Goal: Information Seeking & Learning: Learn about a topic

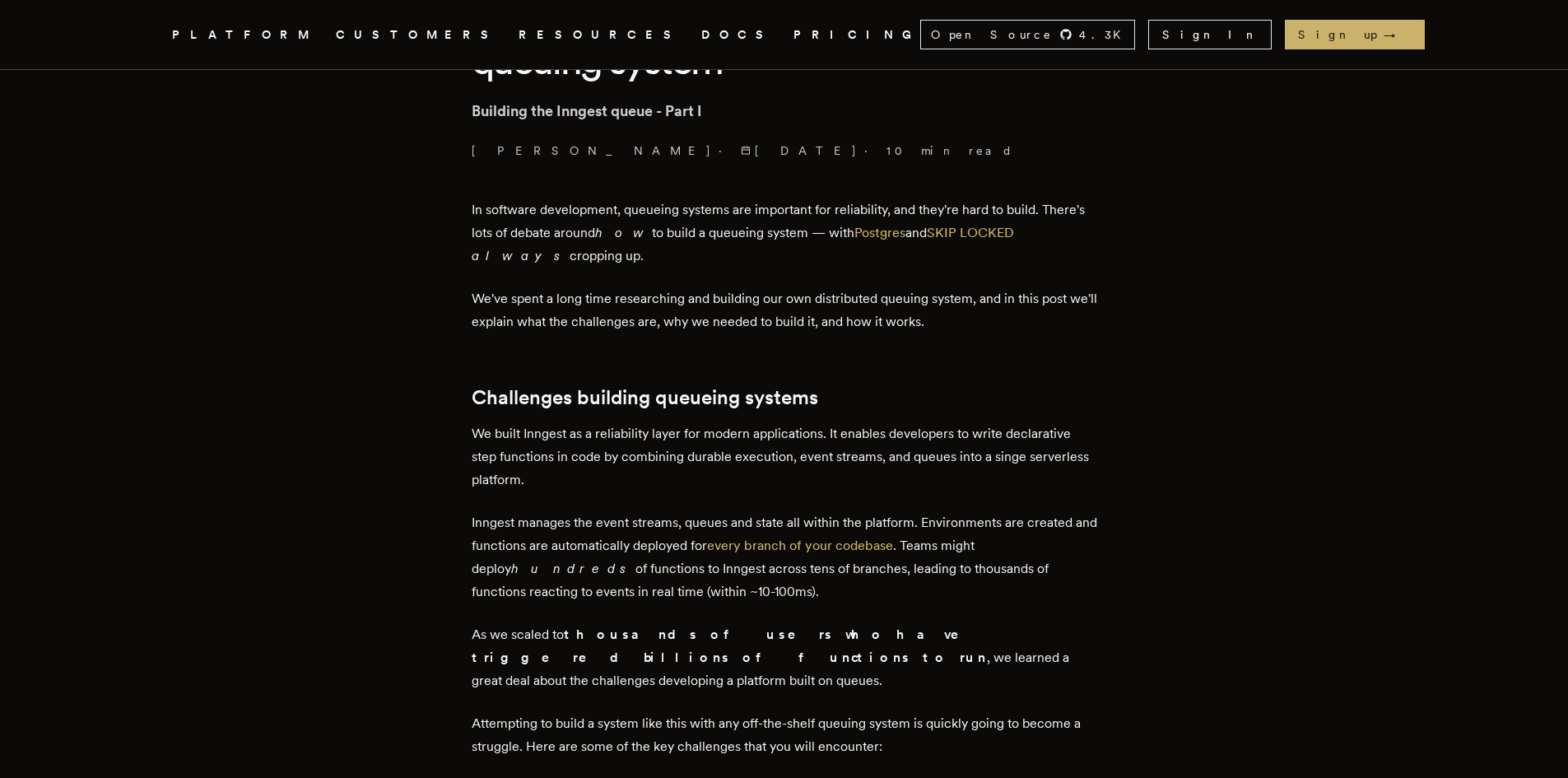
scroll to position [274, 0]
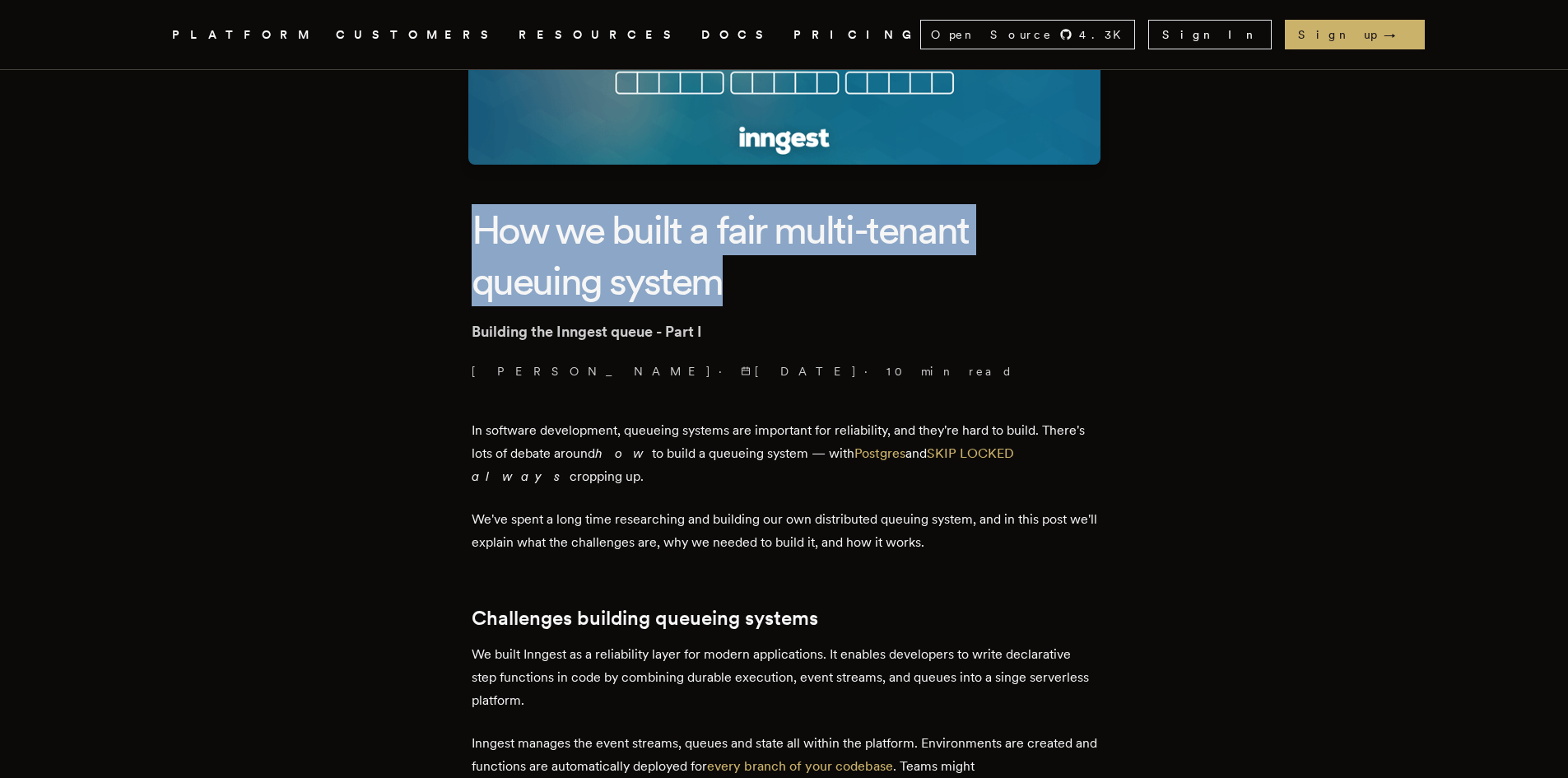
drag, startPoint x: 467, startPoint y: 229, endPoint x: 894, endPoint y: 258, distance: 428.0
click at [897, 259] on h1 "How we built a fair multi-tenant queuing system" at bounding box center [784, 256] width 626 height 103
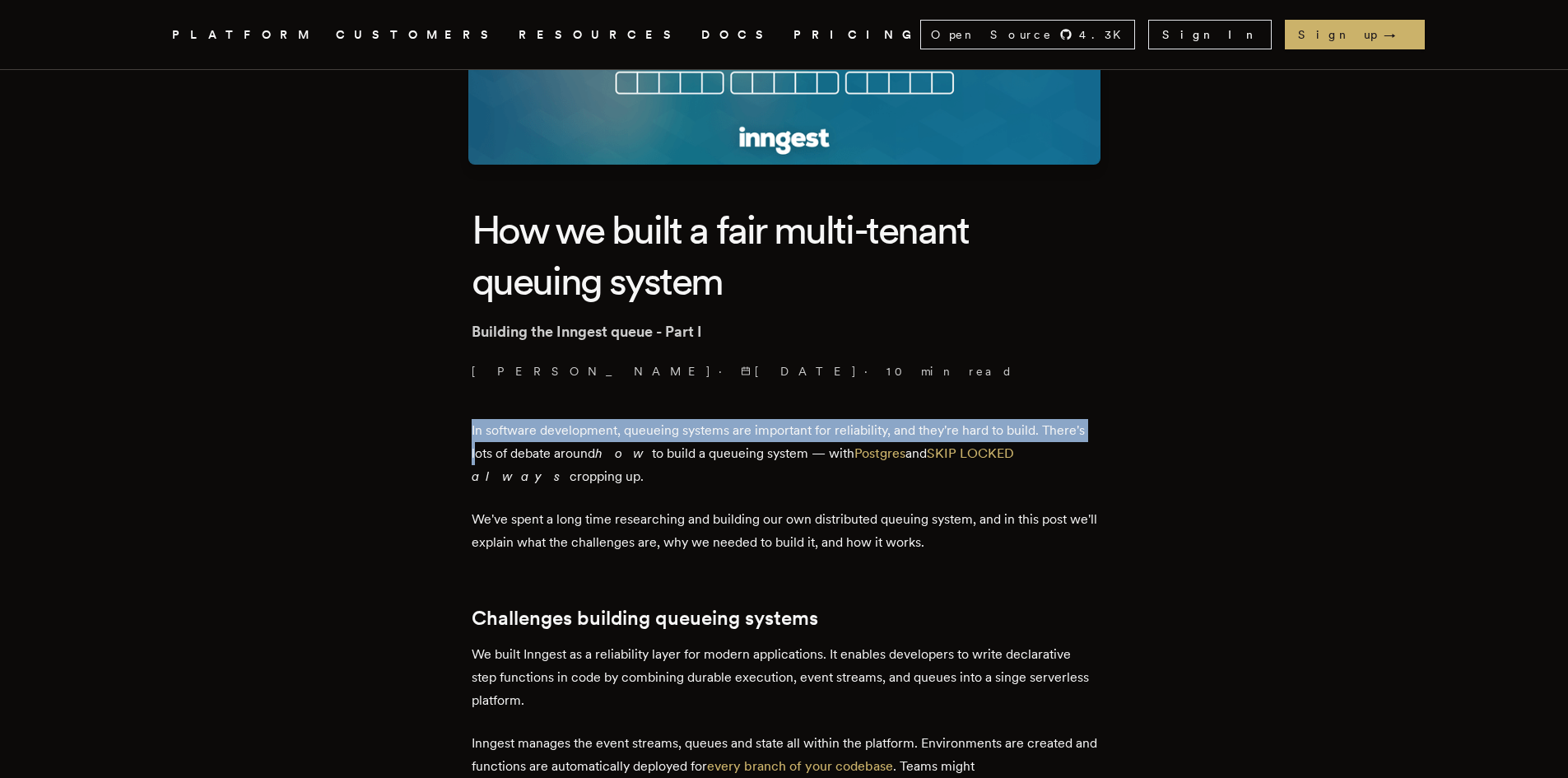
drag, startPoint x: 444, startPoint y: 433, endPoint x: 595, endPoint y: 496, distance: 163.6
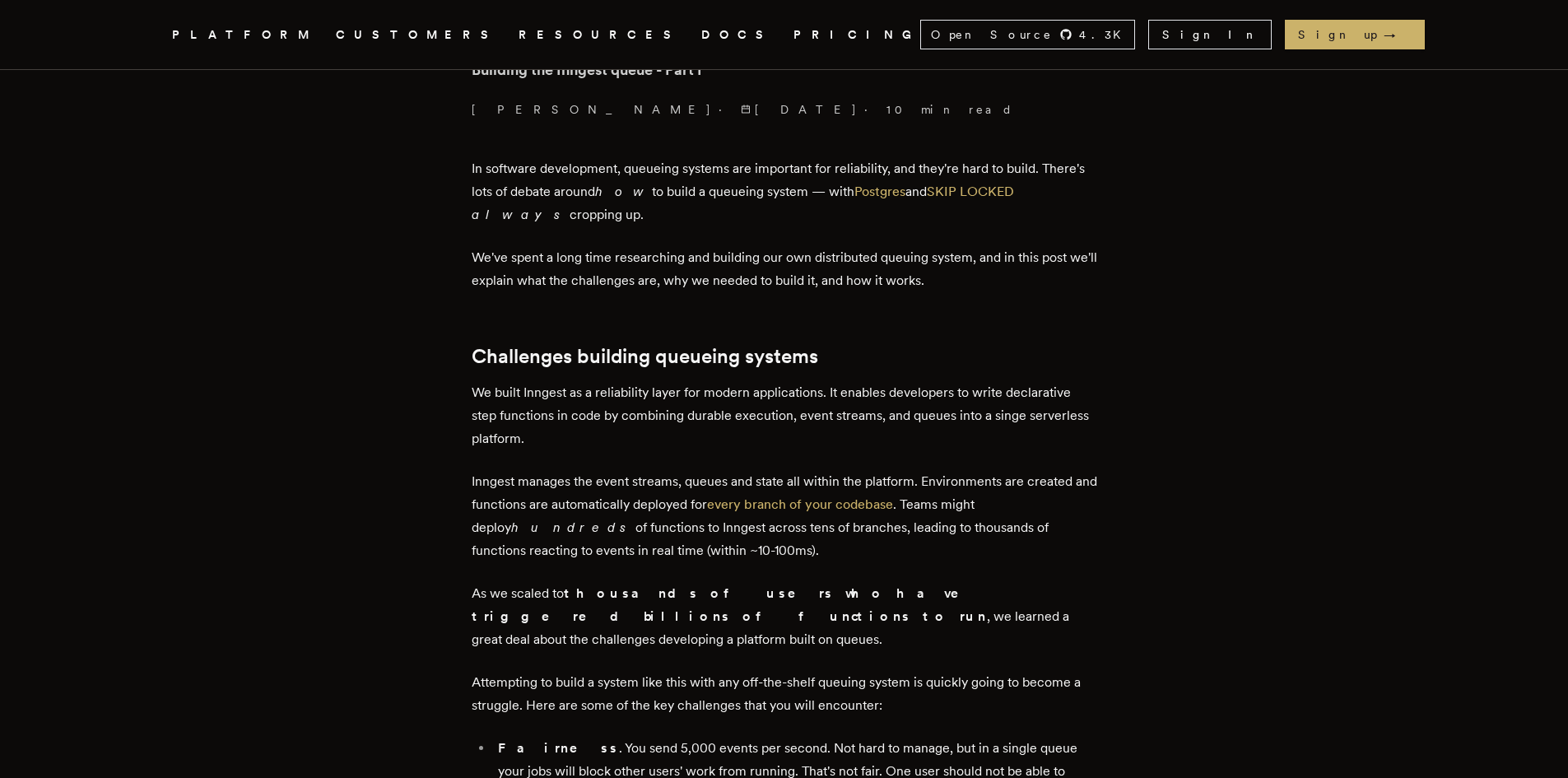
scroll to position [549, 0]
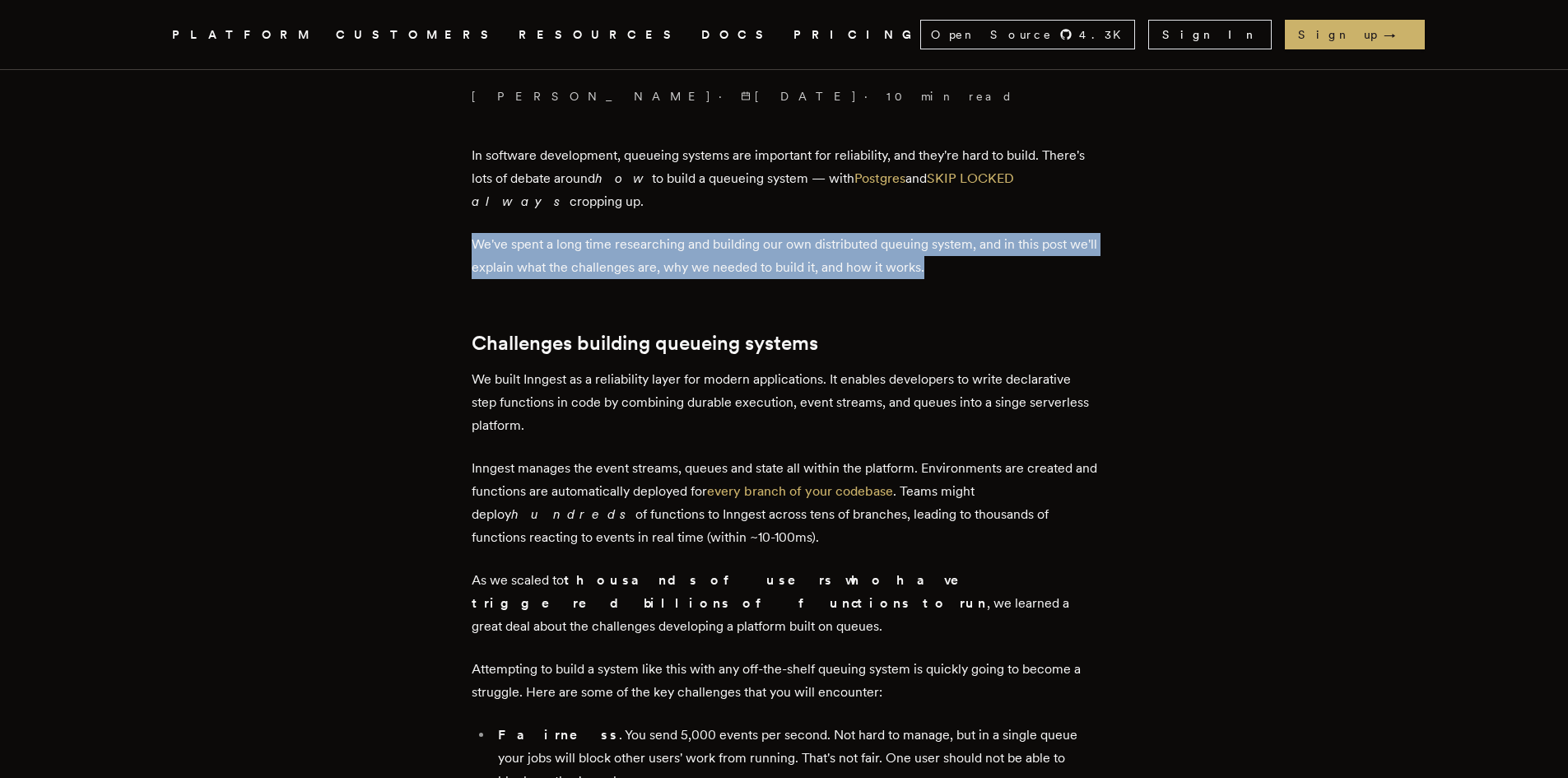
drag, startPoint x: 468, startPoint y: 239, endPoint x: 1067, endPoint y: 266, distance: 599.6
drag, startPoint x: 1067, startPoint y: 266, endPoint x: 885, endPoint y: 362, distance: 205.8
click at [1067, 267] on p "We've spent a long time researching and building our own distributed queuing sy…" at bounding box center [784, 256] width 626 height 46
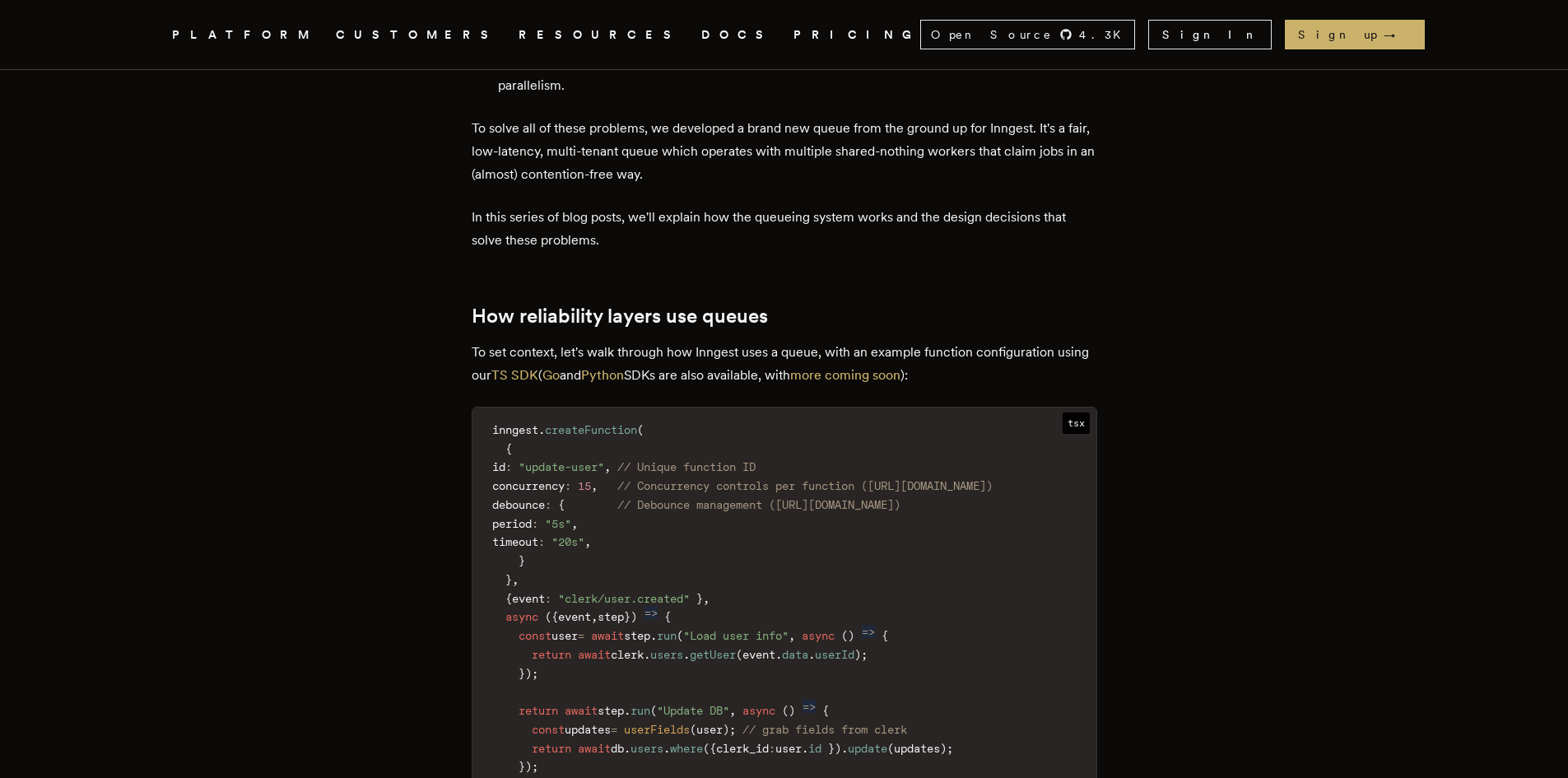
scroll to position [1921, 0]
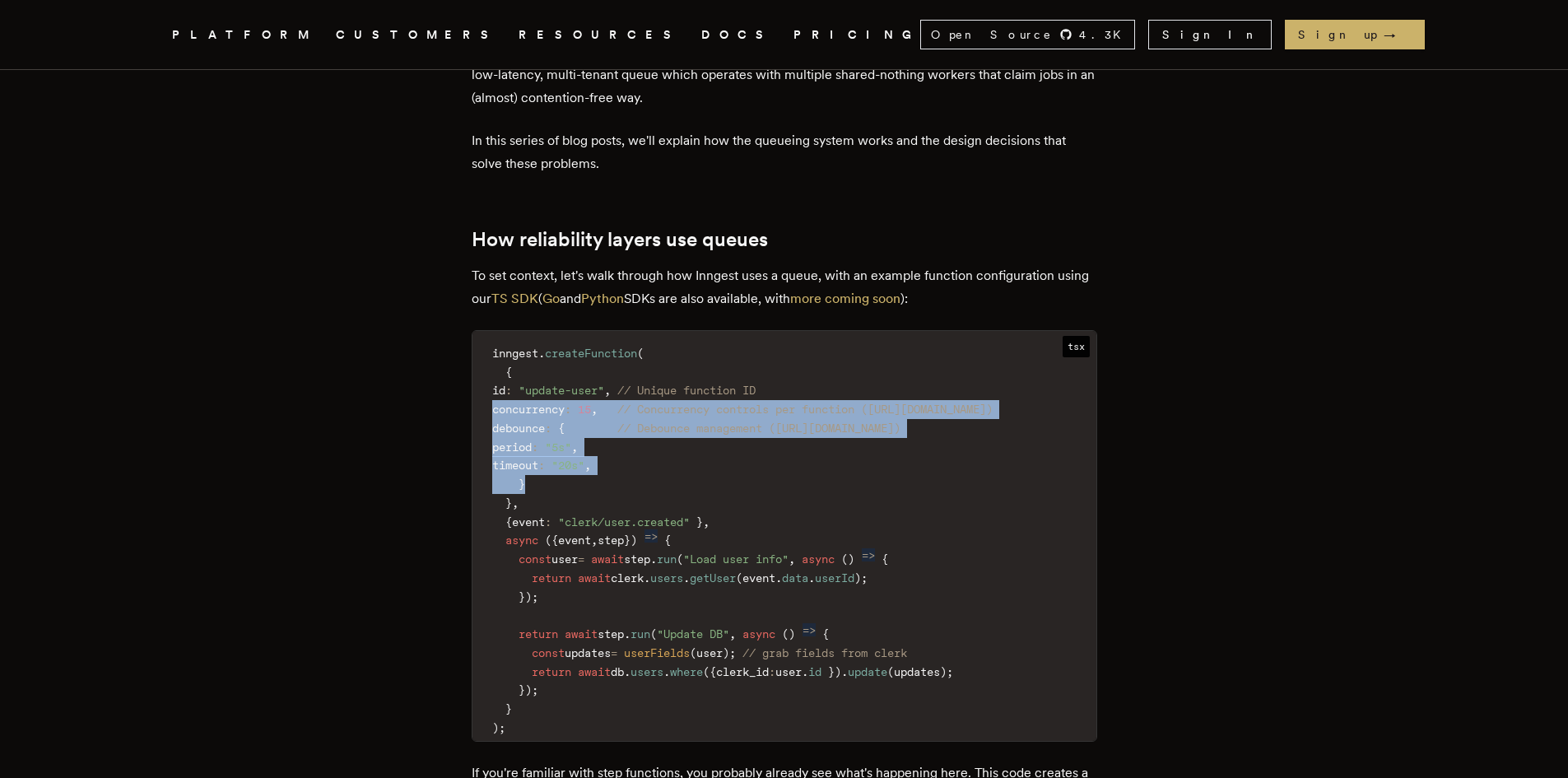
drag, startPoint x: 495, startPoint y: 334, endPoint x: 644, endPoint y: 417, distance: 170.6
click at [643, 416] on code "inngest . createFunction ( { id : "update-user" , // Unique function ID concurr…" at bounding box center [784, 540] width 624 height 400
click at [644, 417] on code "inngest . createFunction ( { id : "update-user" , // Unique function ID concurr…" at bounding box center [784, 540] width 624 height 400
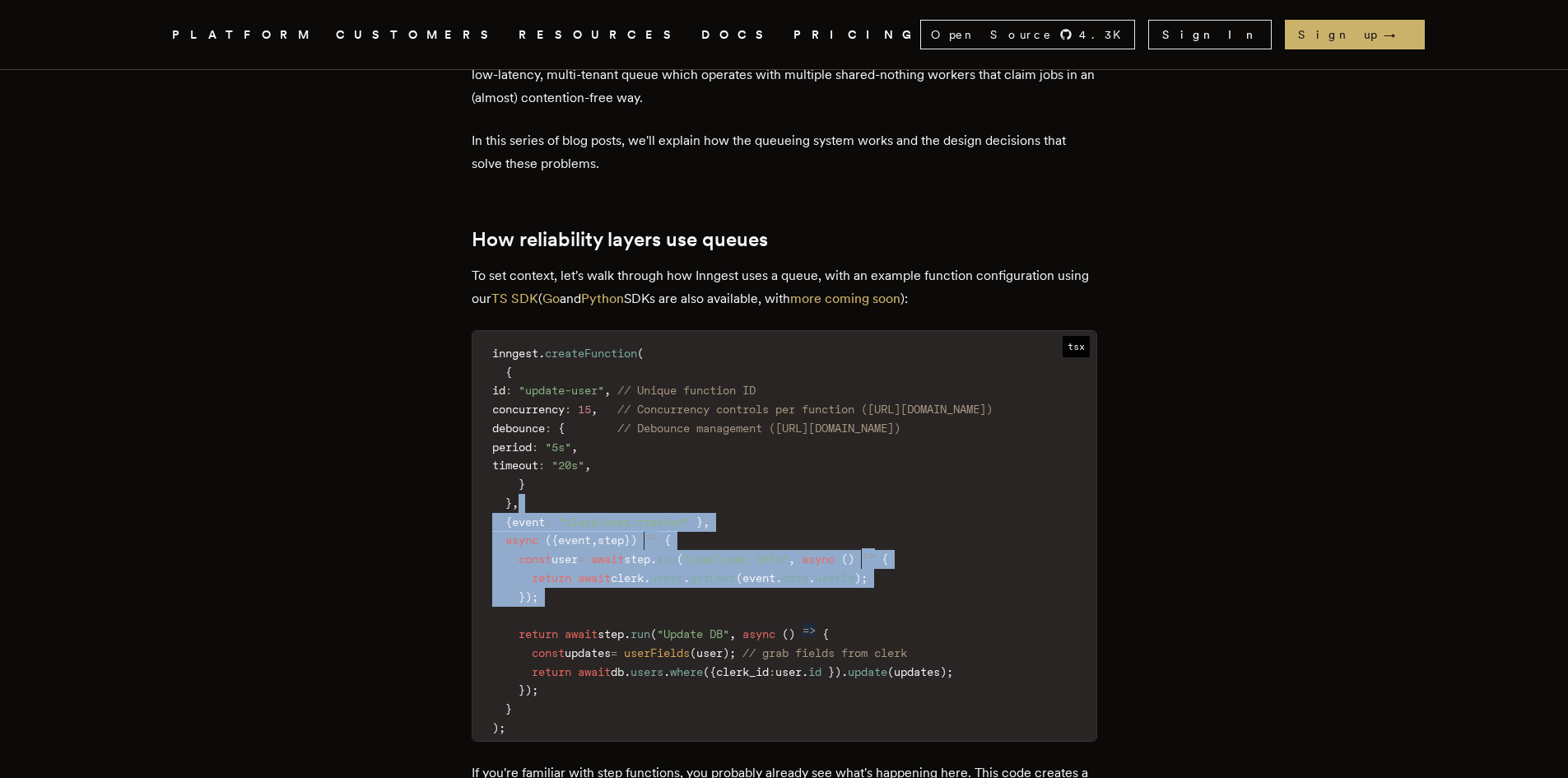
drag, startPoint x: 568, startPoint y: 436, endPoint x: 670, endPoint y: 569, distance: 167.6
click at [669, 565] on code "inngest . createFunction ( { id : "update-user" , // Unique function ID concurr…" at bounding box center [784, 540] width 624 height 400
click at [657, 627] on span "(" at bounding box center [654, 634] width 7 height 13
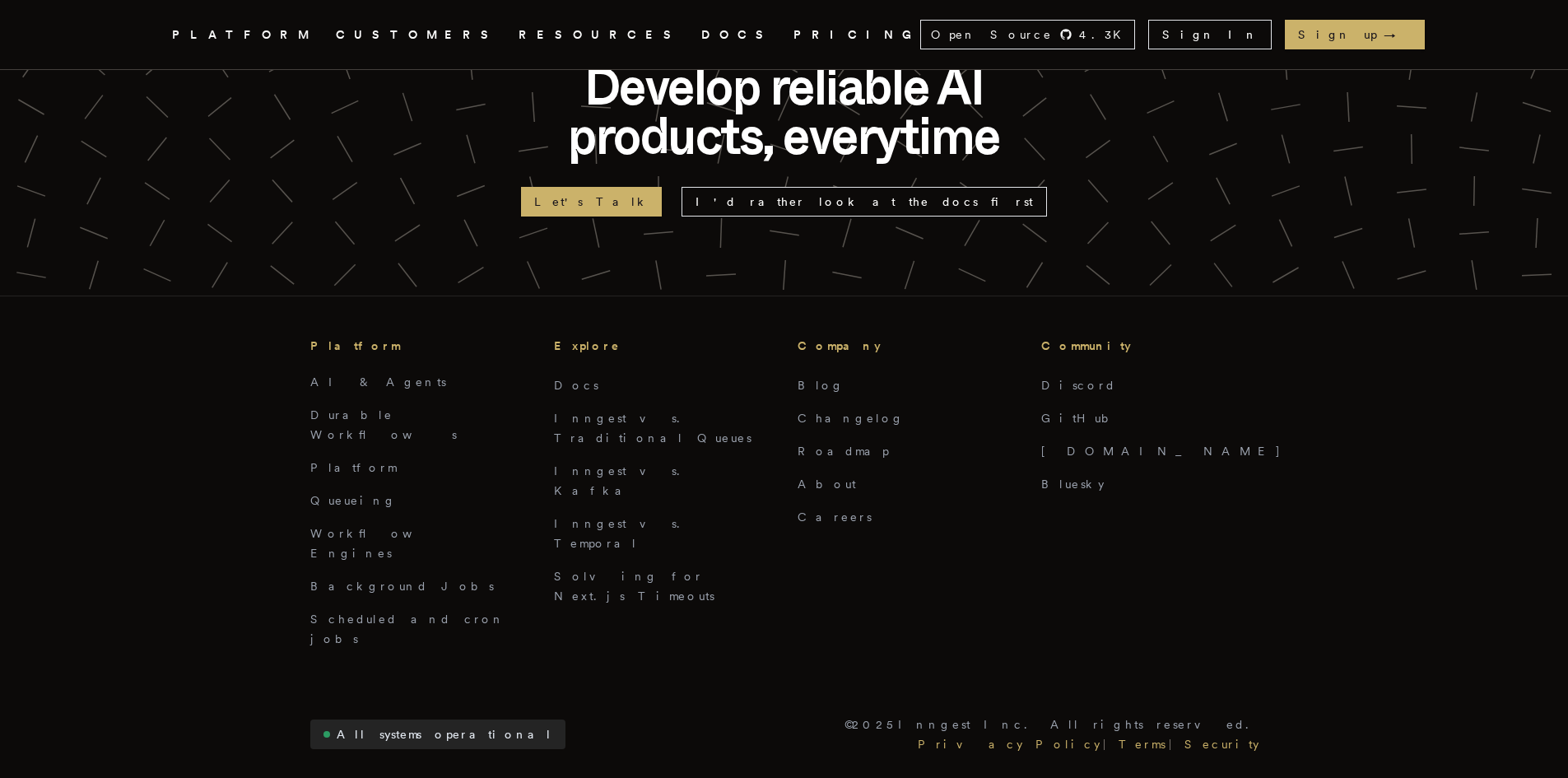
scroll to position [6037, 0]
